Goal: Book appointment/travel/reservation

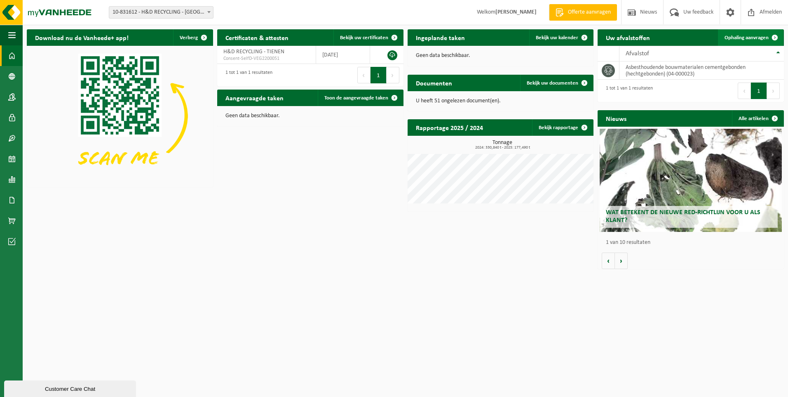
click at [758, 37] on span "Ophaling aanvragen" at bounding box center [747, 37] width 44 height 5
click at [775, 36] on span at bounding box center [775, 37] width 16 height 16
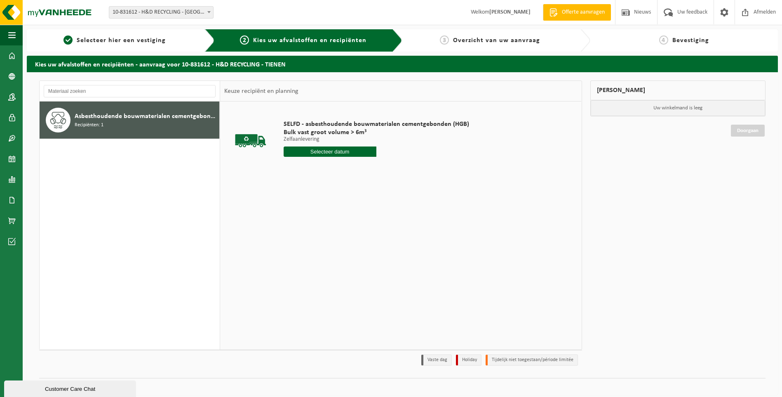
click at [363, 149] on input "text" at bounding box center [330, 151] width 93 height 10
click at [307, 224] on div "16" at bounding box center [305, 224] width 14 height 13
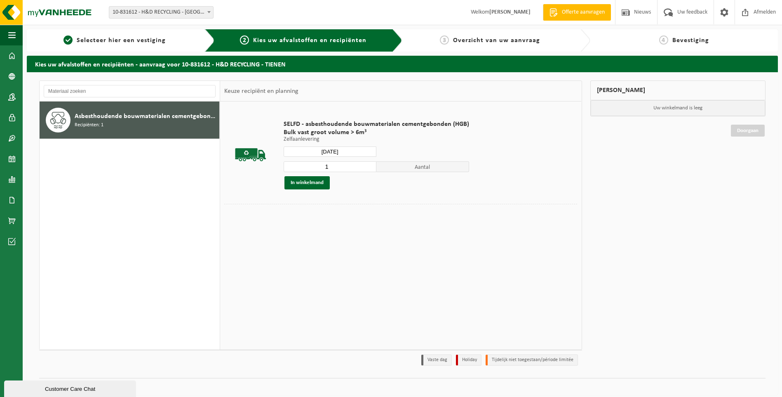
type input "Van 2025-09-16"
click at [364, 167] on input "1" at bounding box center [330, 166] width 93 height 11
type input "2"
click at [368, 165] on input "2" at bounding box center [330, 166] width 93 height 11
click at [315, 183] on button "In winkelmand" at bounding box center [306, 182] width 45 height 13
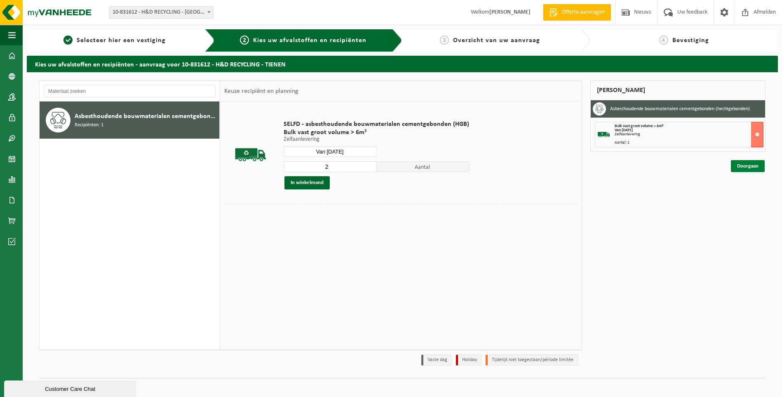
click at [747, 167] on link "Doorgaan" at bounding box center [748, 166] width 34 height 12
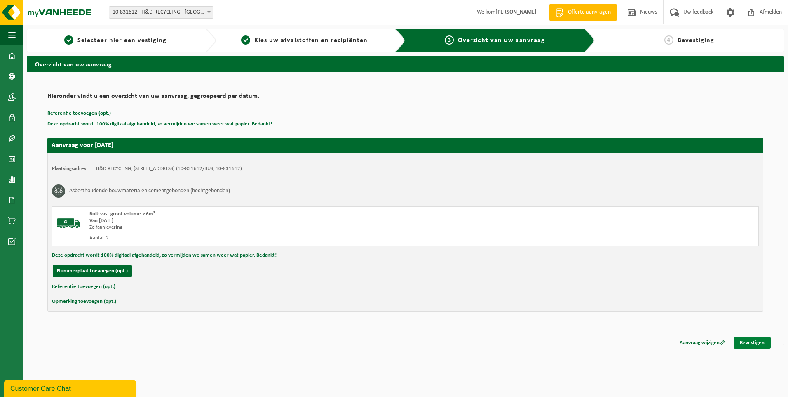
click at [751, 339] on link "Bevestigen" at bounding box center [752, 342] width 37 height 12
